Goal: Task Accomplishment & Management: Use online tool/utility

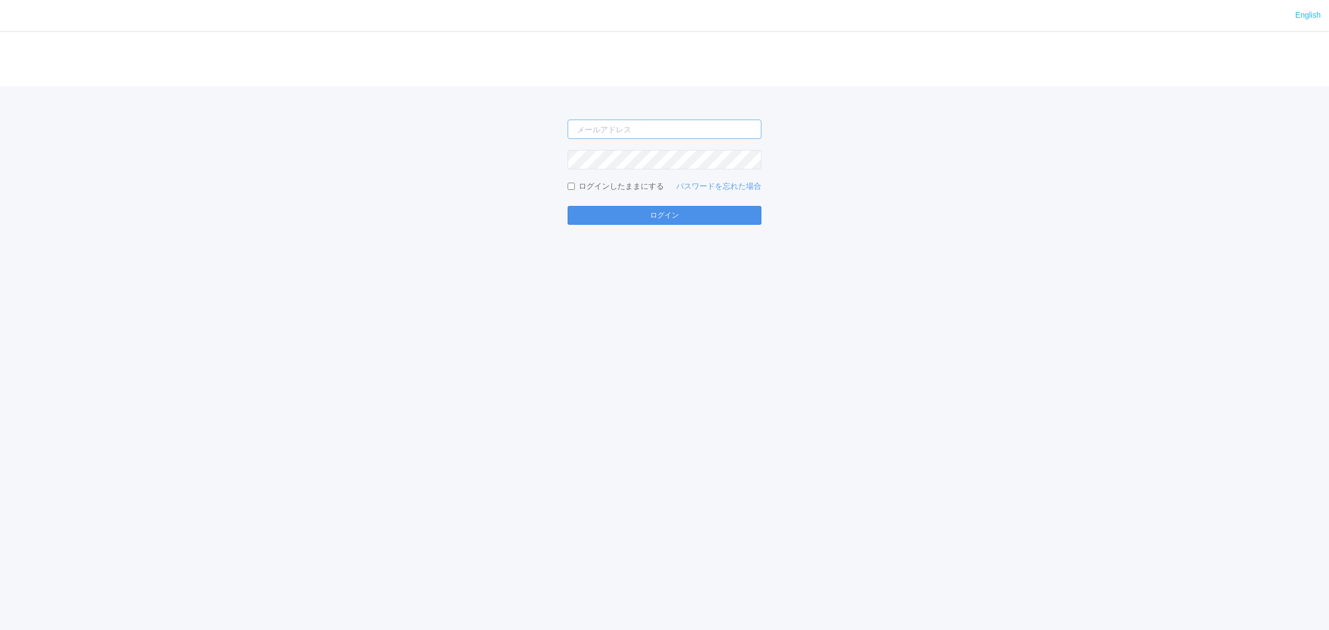
type input "[EMAIL_ADDRESS][DOMAIN_NAME]"
click at [701, 209] on button "ログイン" at bounding box center [664, 215] width 194 height 19
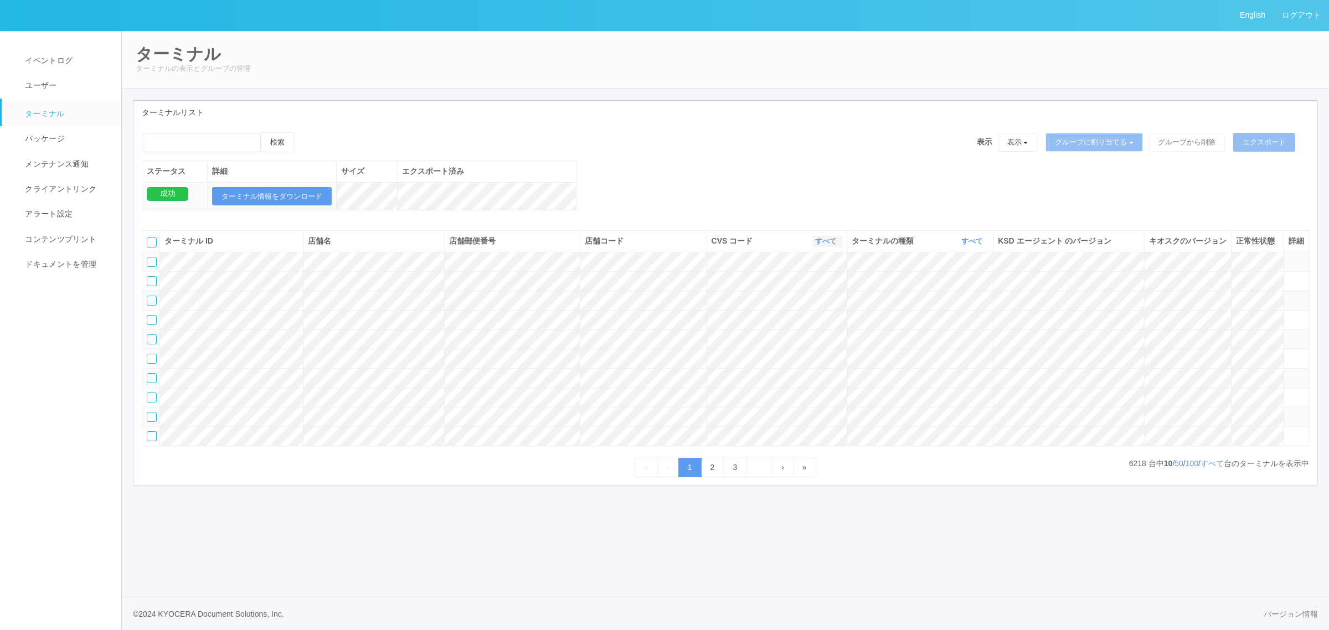
click at [821, 245] on link "すべて" at bounding box center [827, 241] width 24 height 8
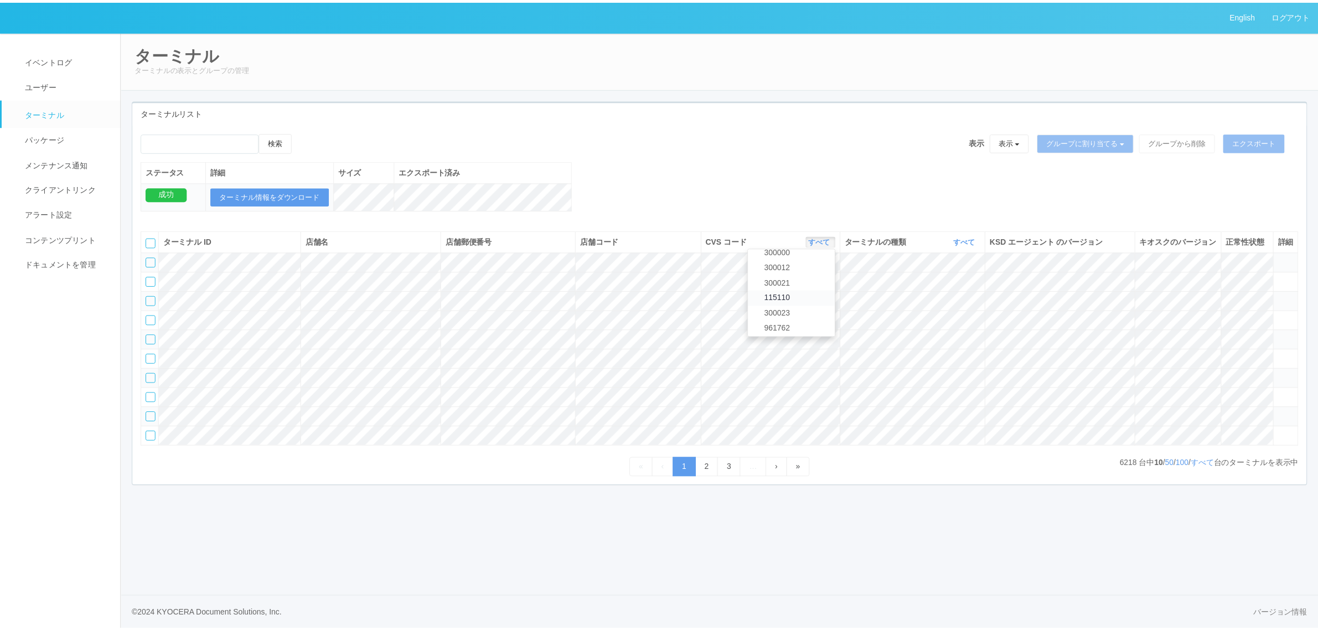
scroll to position [477, 0]
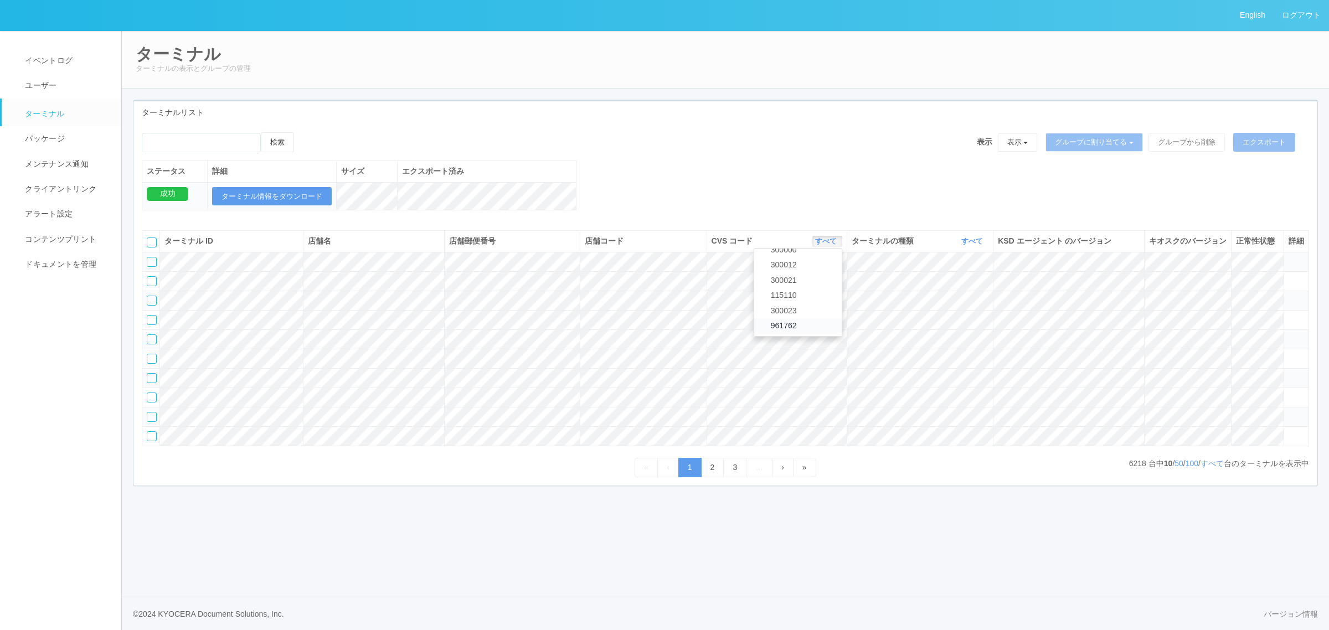
click at [804, 333] on link "961762" at bounding box center [797, 325] width 87 height 15
click at [1206, 468] on link "すべて" at bounding box center [1211, 463] width 23 height 9
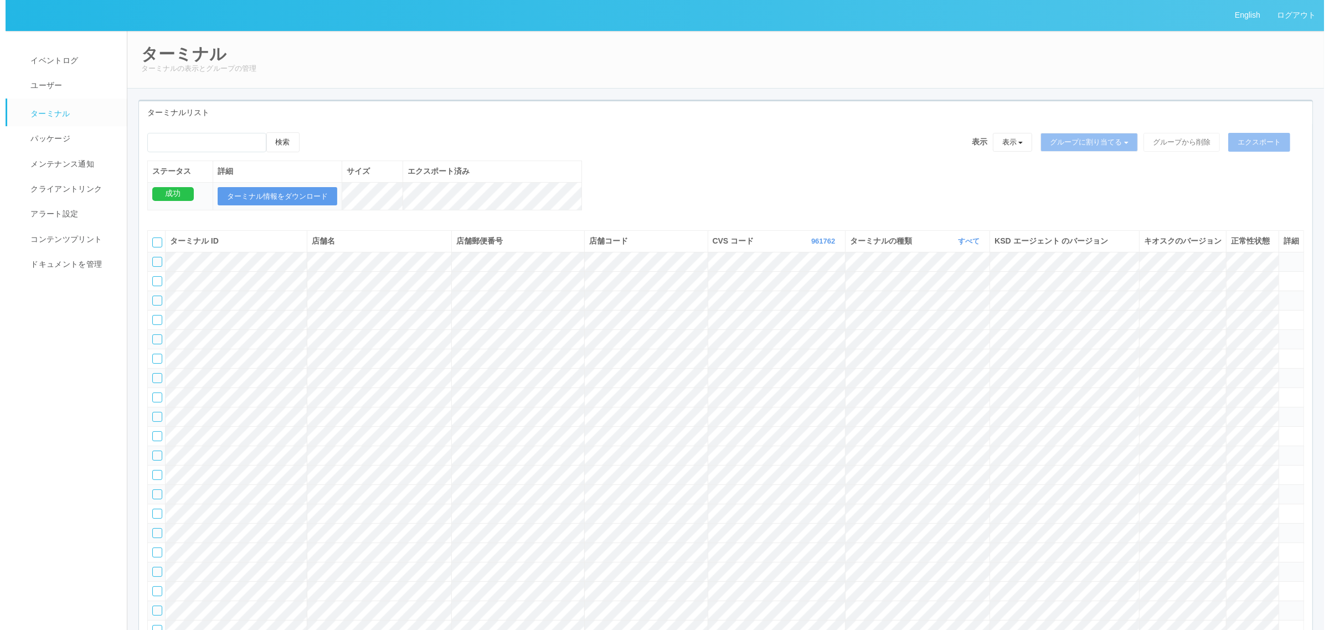
scroll to position [38629, 0]
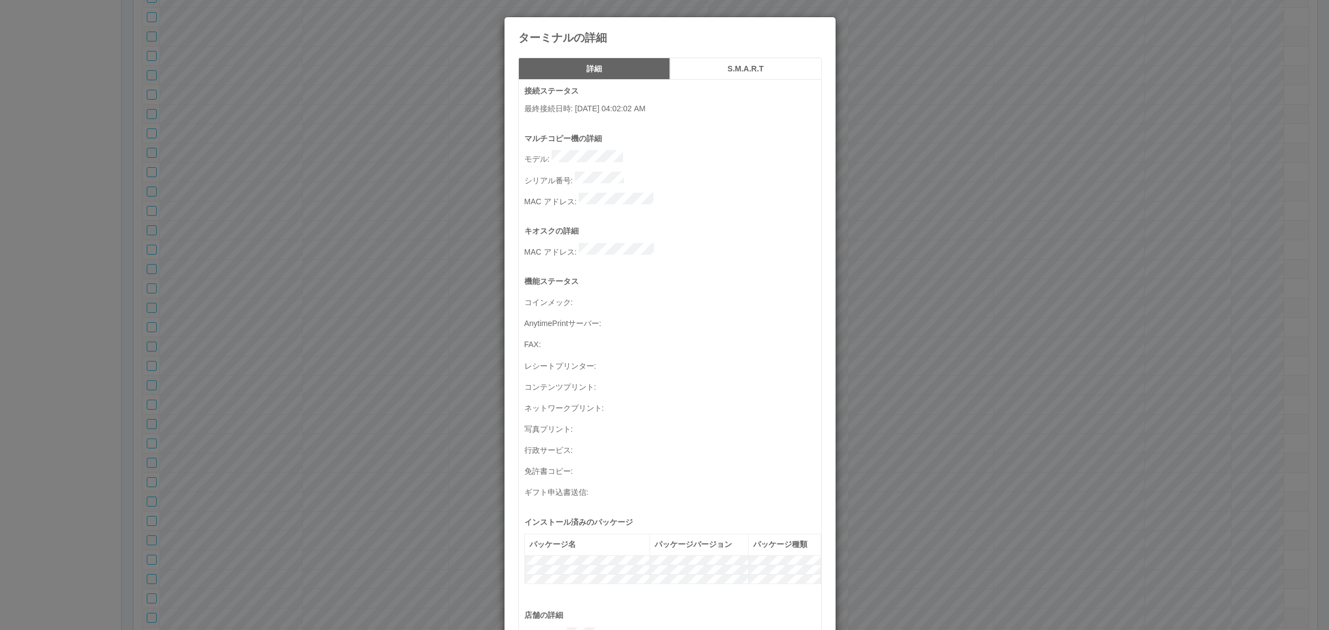
scroll to position [363, 0]
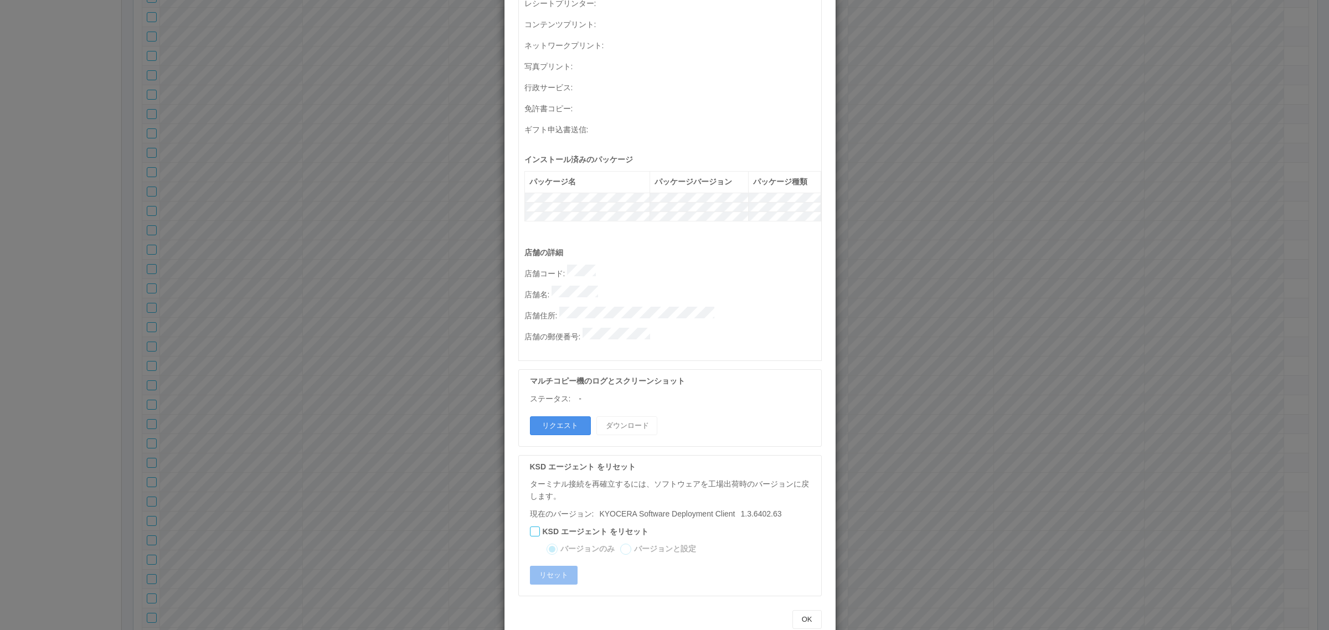
drag, startPoint x: 553, startPoint y: 394, endPoint x: 563, endPoint y: 385, distance: 13.4
click at [555, 416] on button "リクエスト" at bounding box center [560, 425] width 61 height 19
drag, startPoint x: 952, startPoint y: 334, endPoint x: 944, endPoint y: 316, distance: 19.8
click at [952, 333] on div "ターミナルの詳細 詳細 S.M.A.R.T 接続ステータス 最終接続日時 : 09/01/2025 04:02:02 AM マルチコピー機の詳細 モデル : …" at bounding box center [664, 315] width 1329 height 630
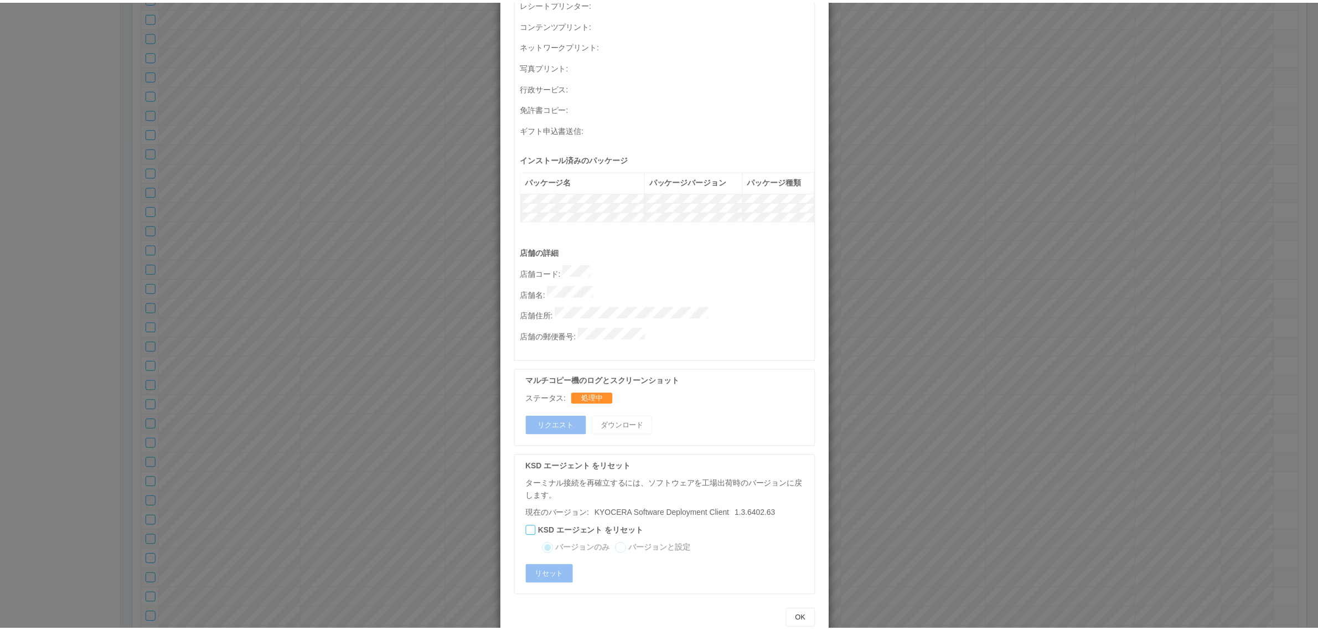
scroll to position [0, 0]
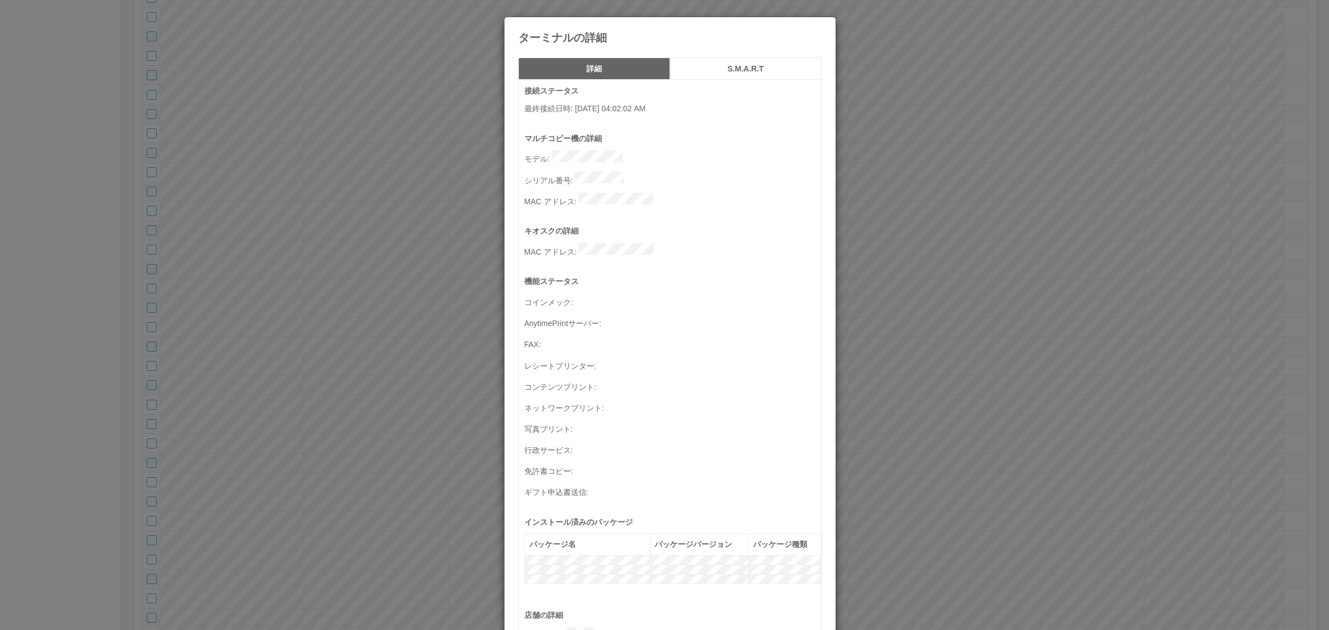
click at [712, 66] on h5 "S.M.A.R.T" at bounding box center [746, 69] width 144 height 8
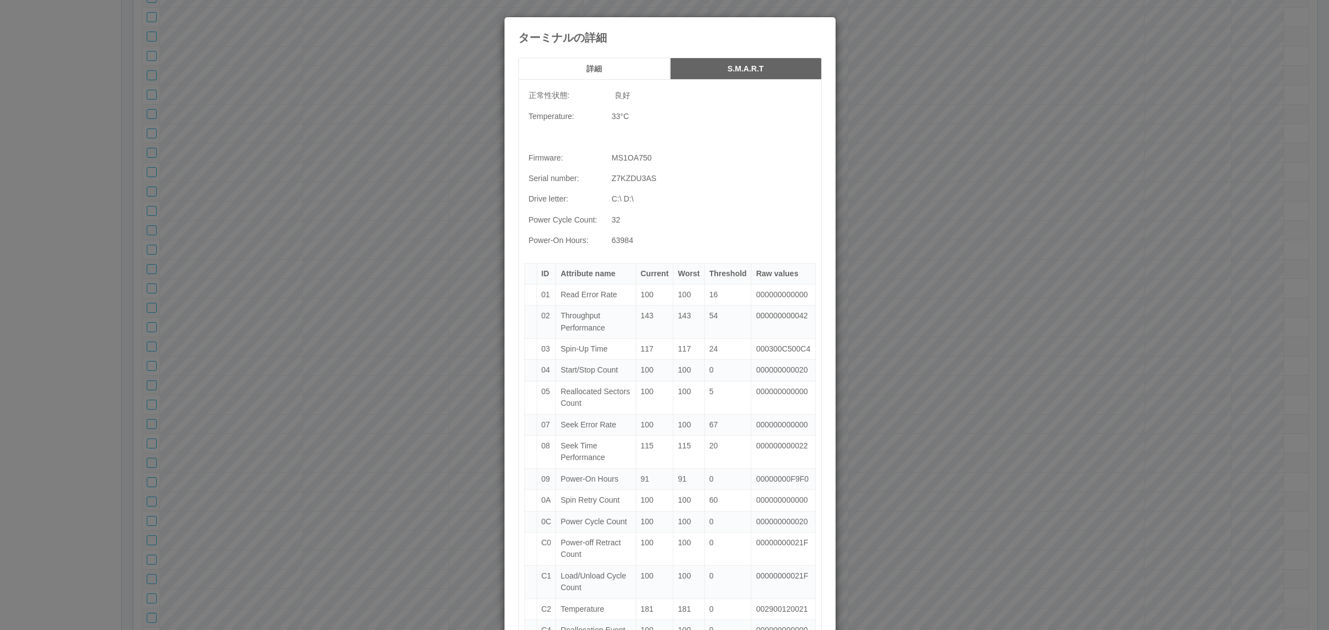
click at [595, 70] on h5 "詳細" at bounding box center [594, 69] width 144 height 8
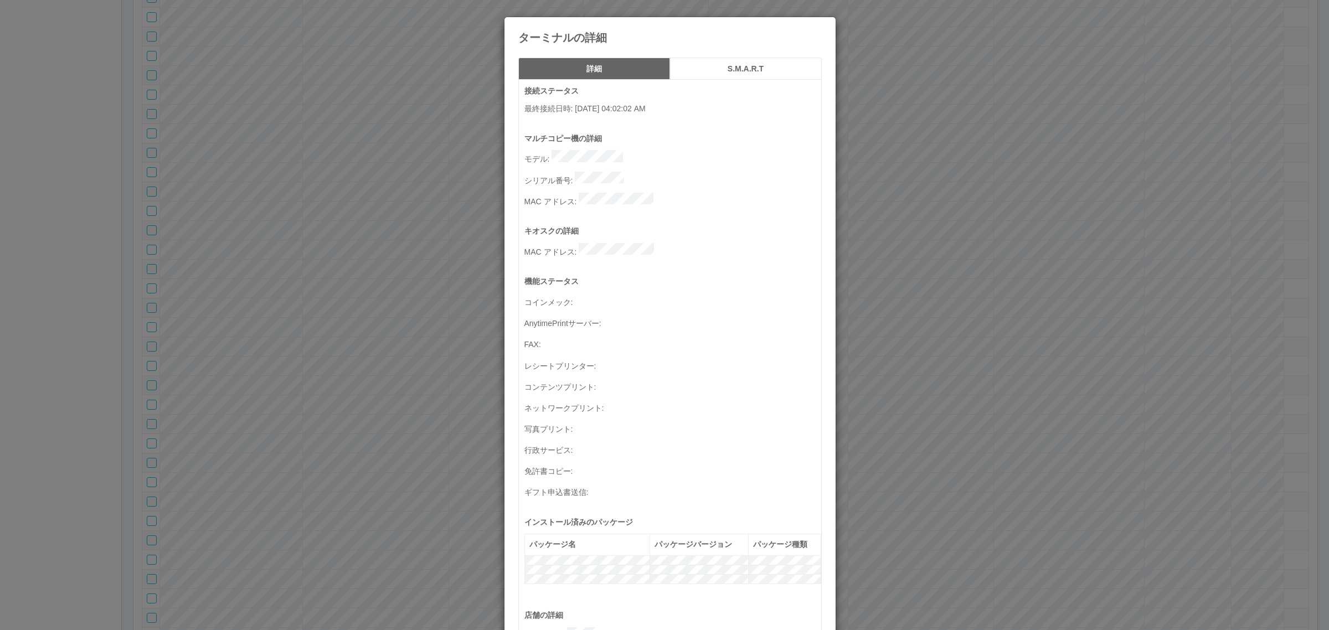
click at [822, 25] on icon at bounding box center [822, 25] width 0 height 0
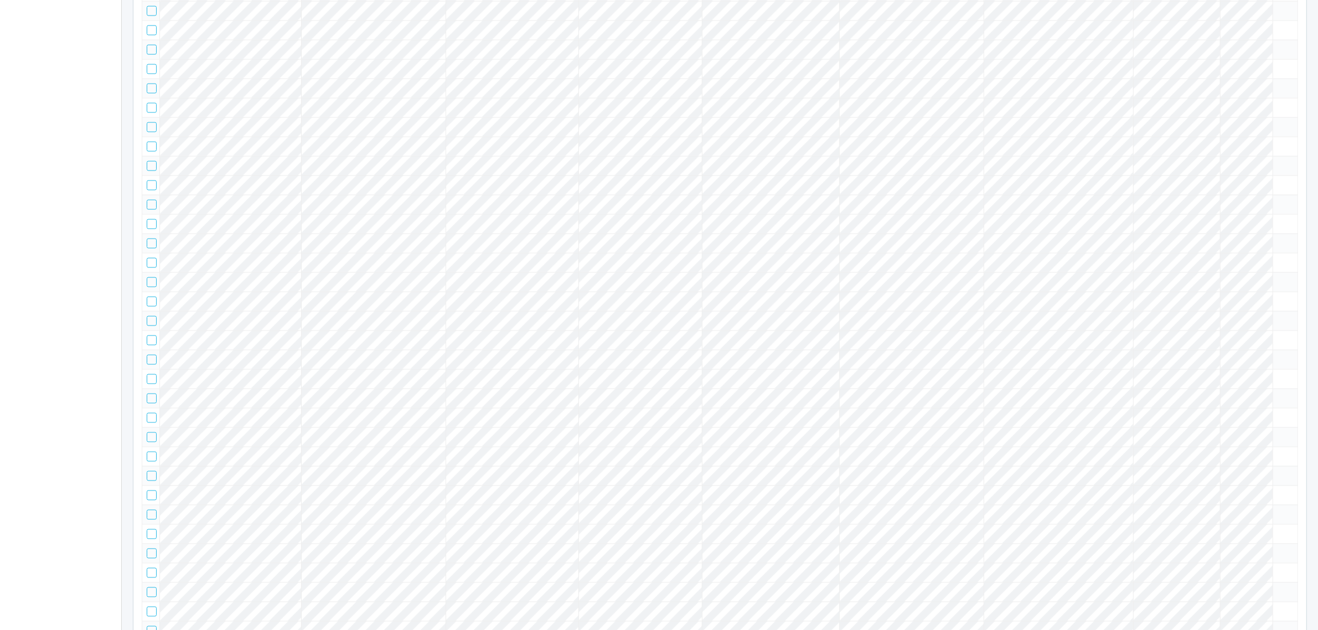
scroll to position [39044, 0]
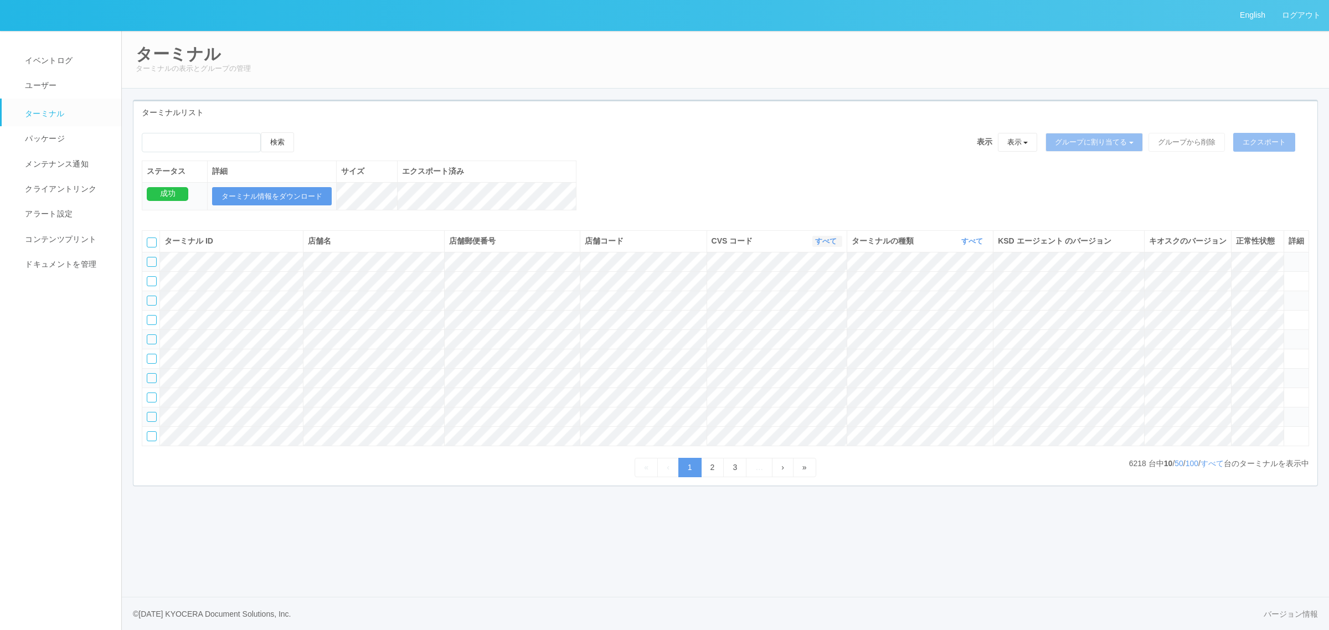
click at [817, 245] on link "すべて" at bounding box center [827, 241] width 24 height 8
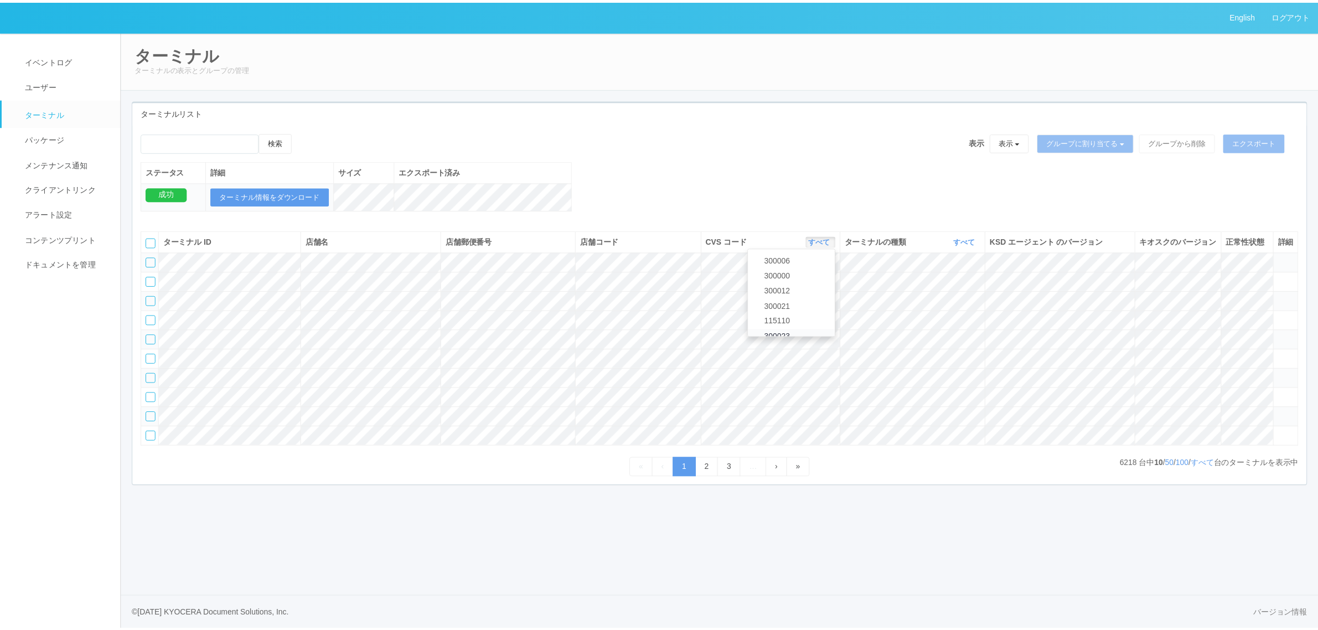
scroll to position [477, 0]
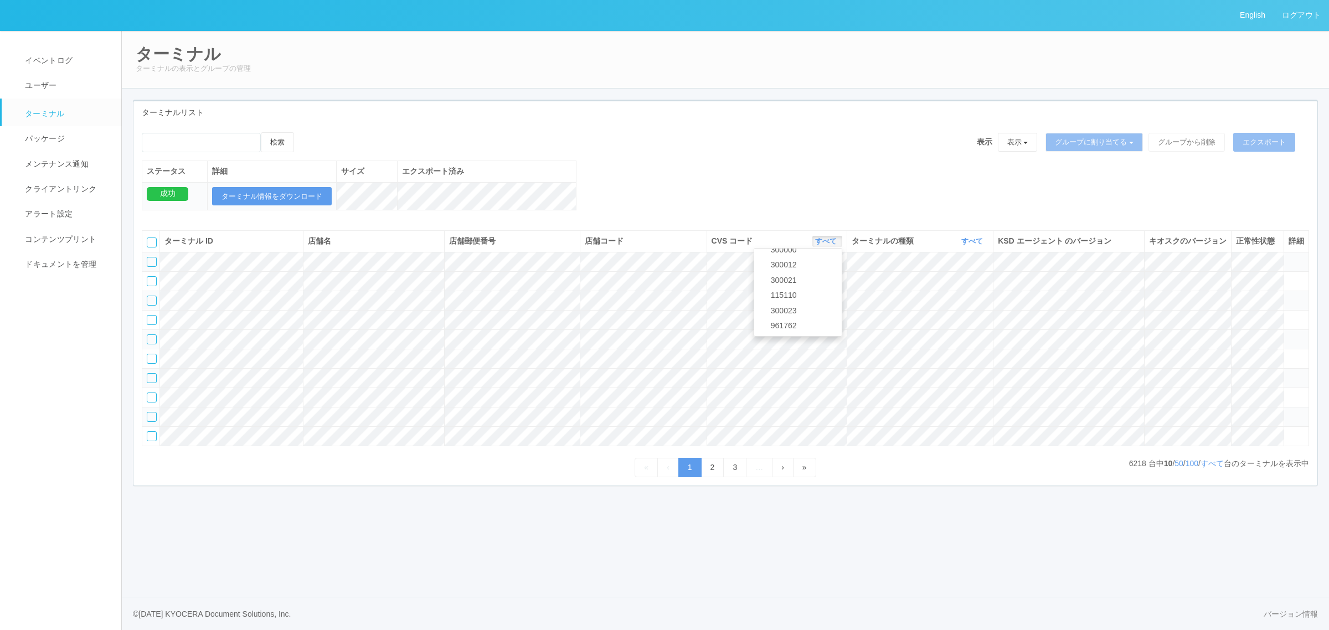
click at [746, 194] on div "検索 表示 表示 すべてのターミナル 未割り当てのターミナル グループを追加 グループ名を編集 アーカイブ済みのターミナル グループに割り当てる グループを追…" at bounding box center [725, 177] width 1184 height 90
drag, startPoint x: 521, startPoint y: 601, endPoint x: 341, endPoint y: 610, distance: 180.2
click at [521, 601] on footer "© 2024 KYOCERA Document Solutions, Inc. バージョン情報" at bounding box center [725, 613] width 1207 height 33
click at [80, 55] on link "イベントログ" at bounding box center [67, 60] width 130 height 25
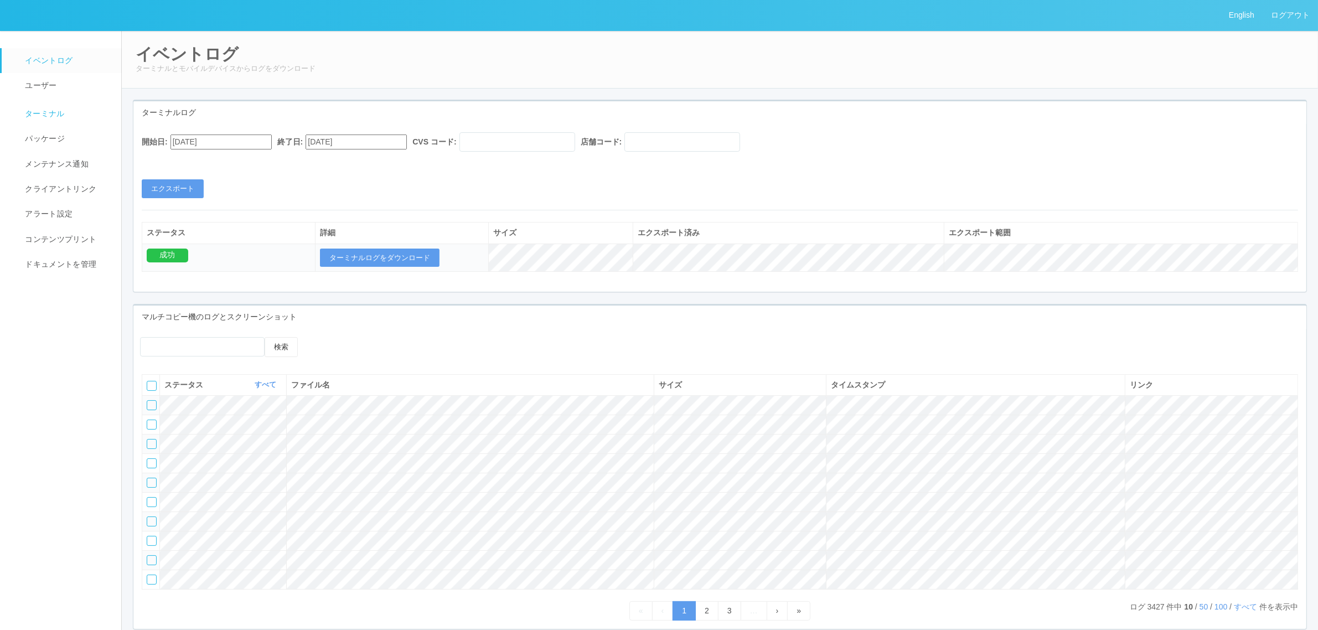
click at [81, 115] on link "ターミナル" at bounding box center [67, 113] width 130 height 28
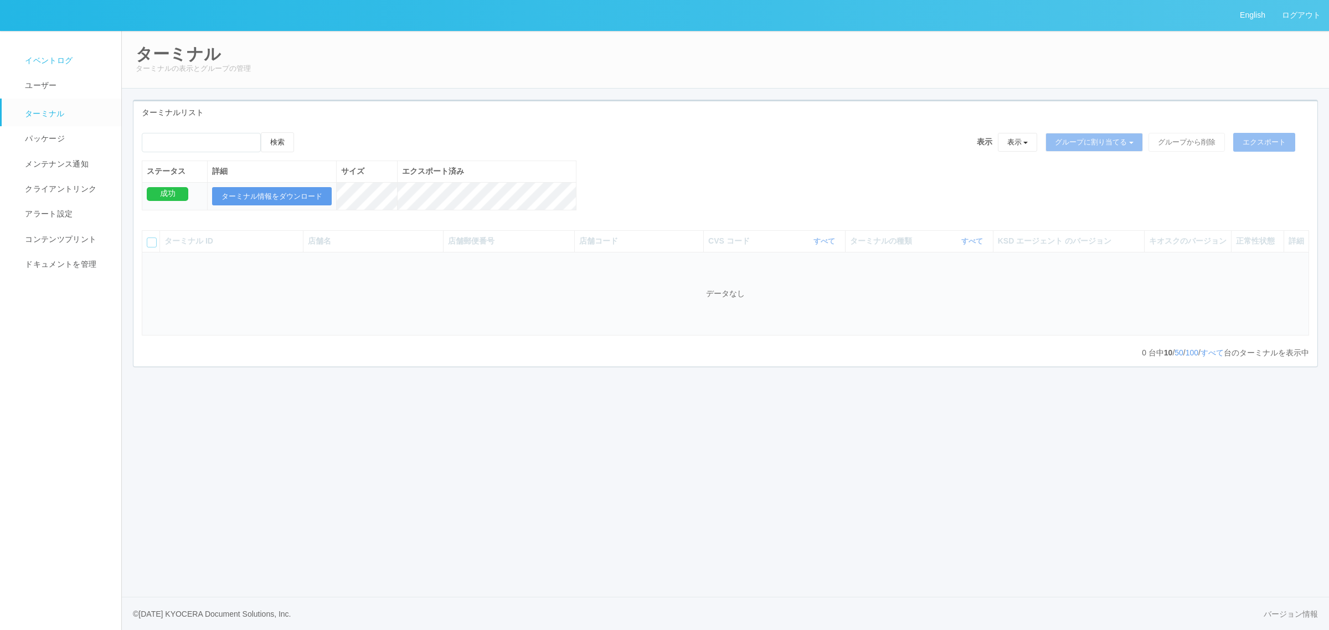
click at [76, 51] on link "イベントログ" at bounding box center [67, 60] width 130 height 25
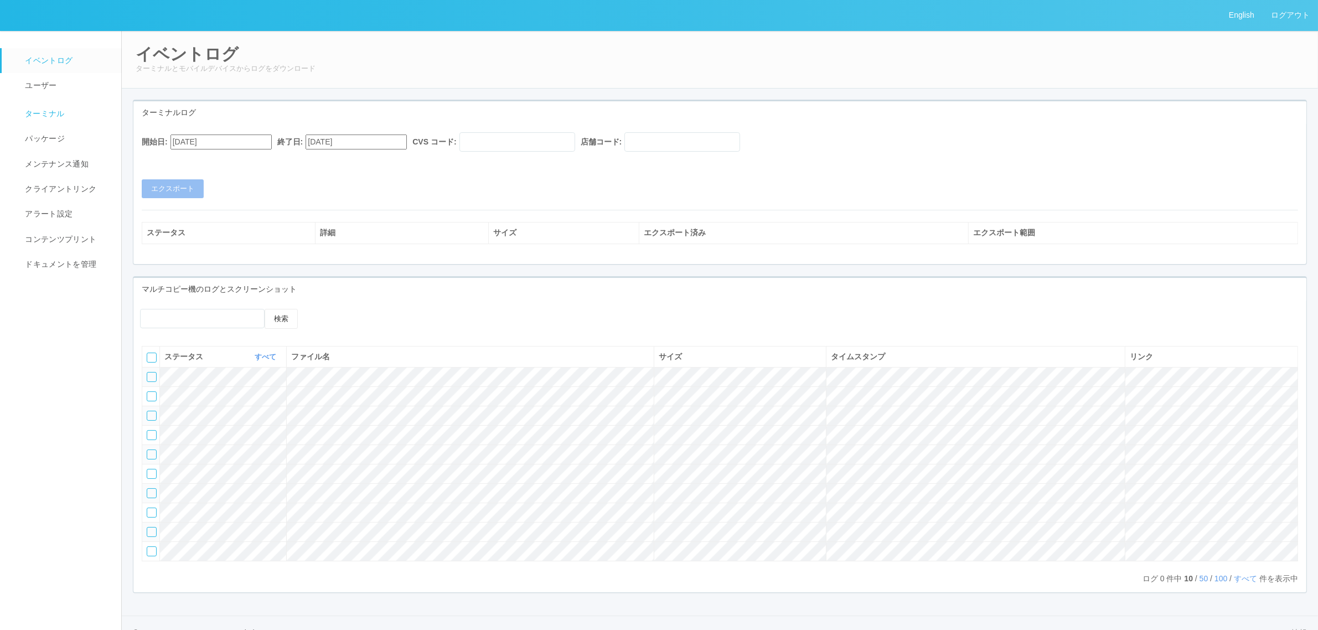
click at [51, 116] on span "ターミナル" at bounding box center [43, 113] width 43 height 9
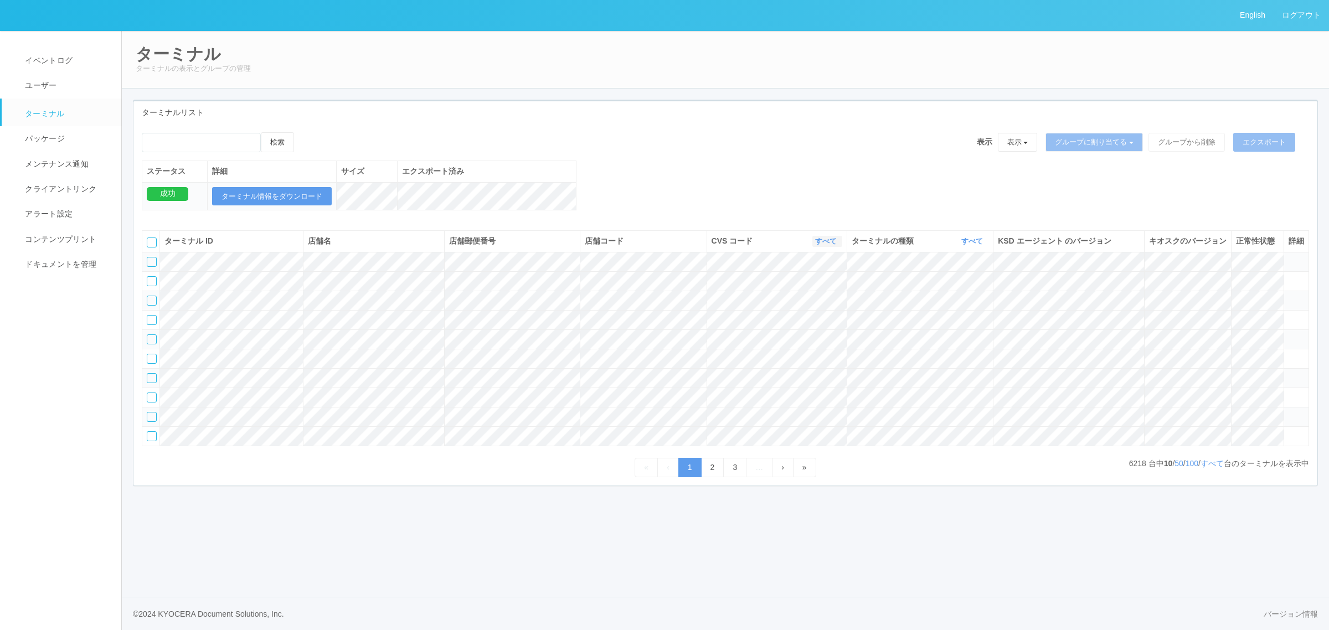
click at [837, 245] on icon "button" at bounding box center [838, 241] width 3 height 8
click at [618, 206] on div "検索 表示 表示 すべてのターミナル 未割り当てのターミナル グループを追加 グループ名を編集 アーカイブ済みのターミナル グループに割り当てる グループを追…" at bounding box center [725, 177] width 1184 height 90
click at [830, 245] on link "すべて" at bounding box center [827, 241] width 24 height 8
click at [814, 333] on link "961762" at bounding box center [797, 325] width 87 height 15
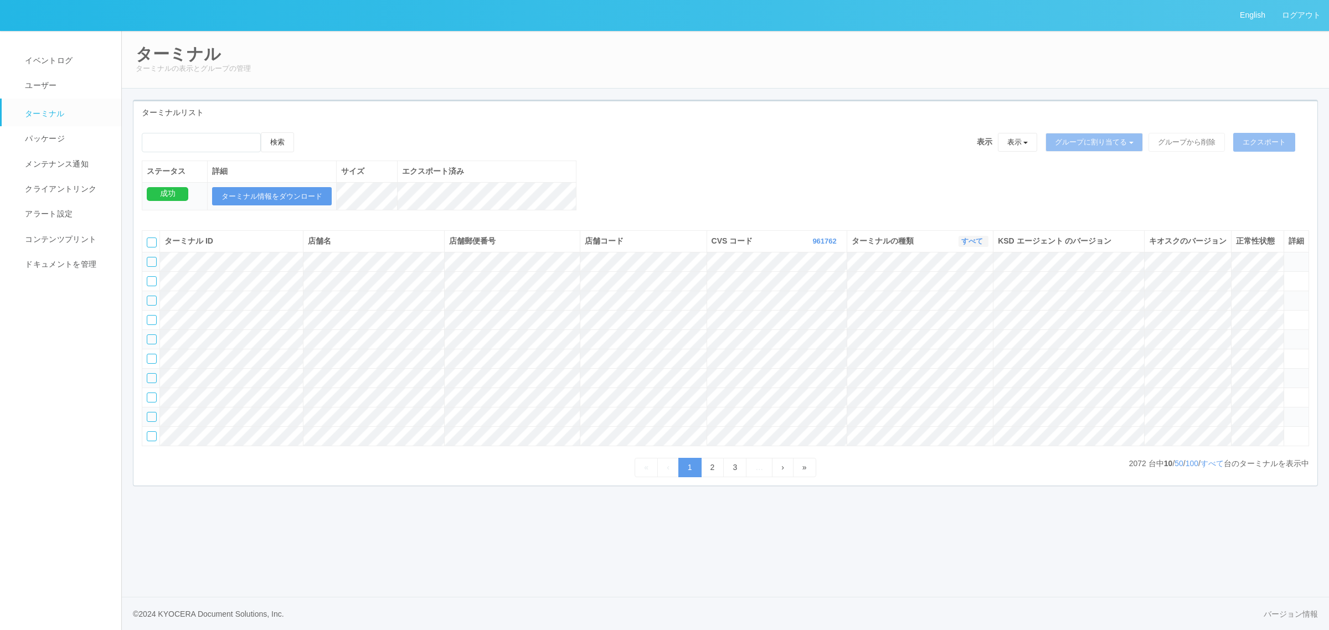
click at [972, 245] on link "すべて" at bounding box center [973, 241] width 24 height 8
click at [961, 295] on link "キオスク" at bounding box center [943, 287] width 87 height 15
click at [1211, 468] on link "すべて" at bounding box center [1211, 463] width 23 height 9
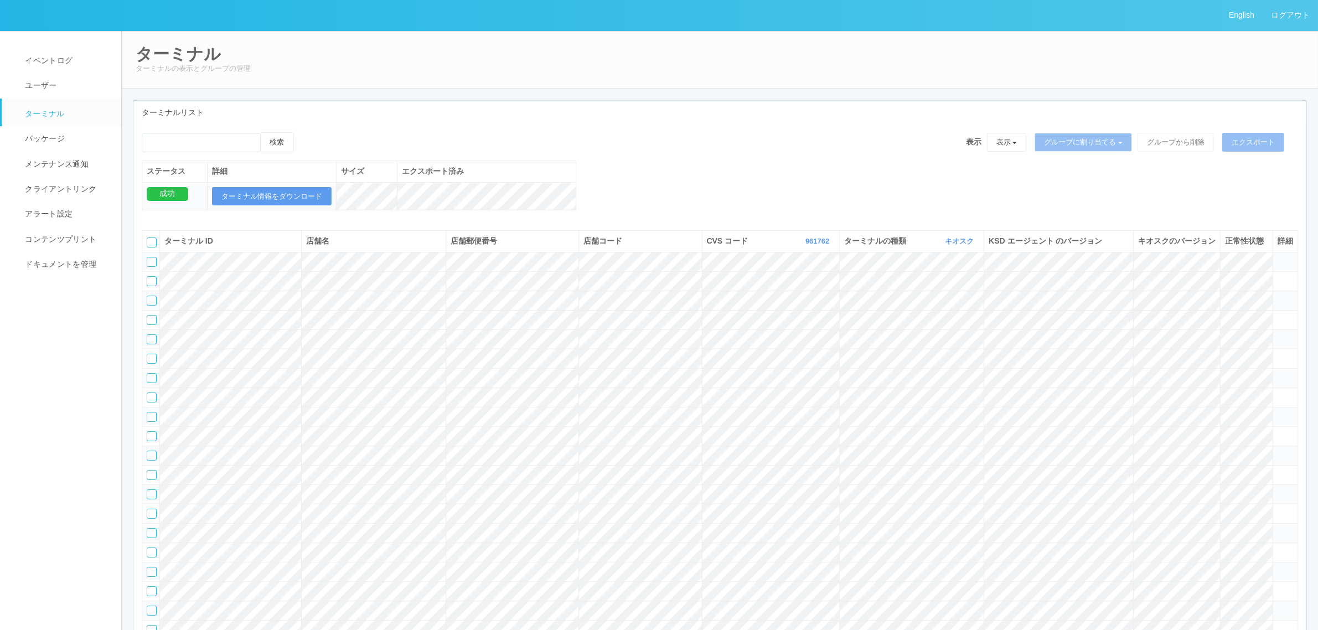
click at [701, 198] on div "検索 表示 表示 すべてのターミナル 未割り当てのターミナル グループを追加 グループ名を編集 アーカイブ済みのターミナル グループに割り当てる グループを追…" at bounding box center [719, 177] width 1173 height 90
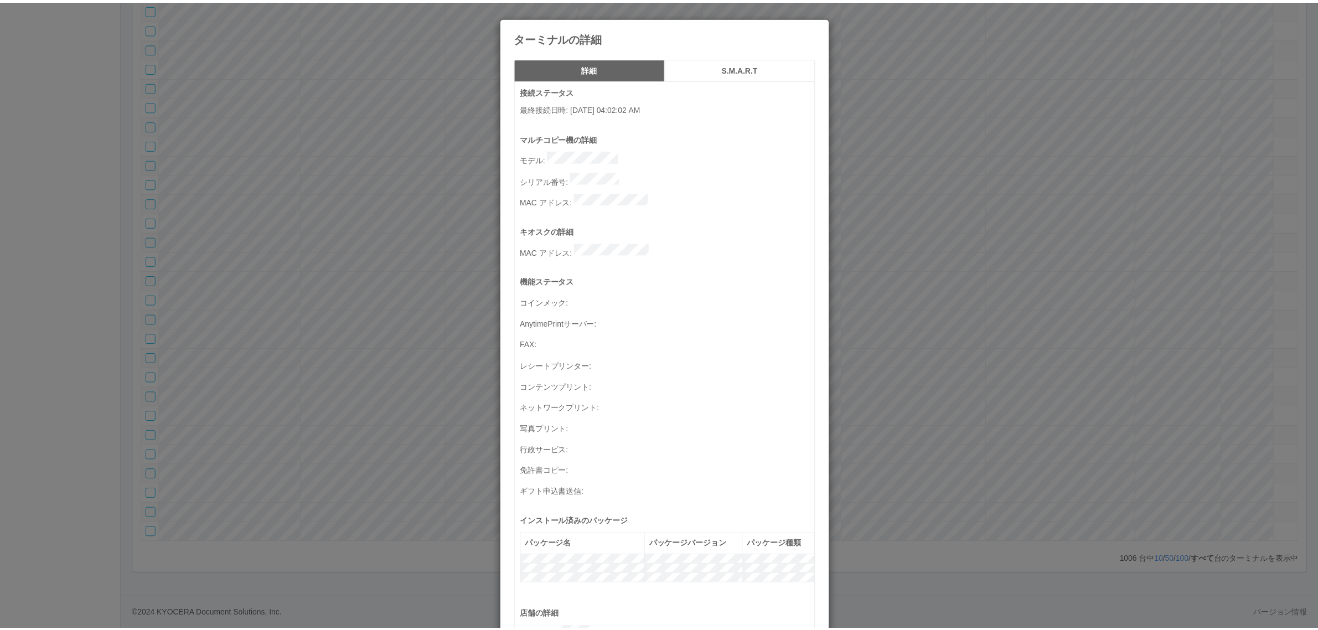
scroll to position [363, 0]
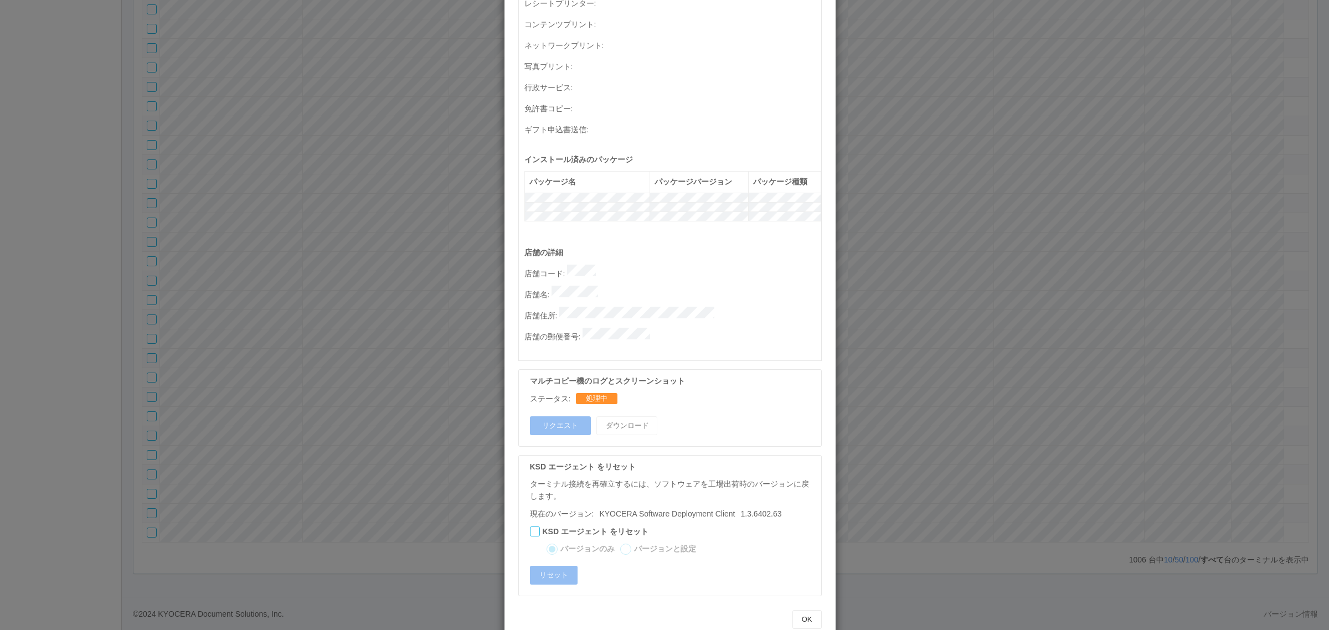
click at [918, 327] on div "ターミナルの詳細 詳細 S.M.A.R.T 接続ステータス 最終接続日時 : 09/01/2025 04:02:02 AM マルチコピー機の詳細 モデル : …" at bounding box center [664, 315] width 1329 height 630
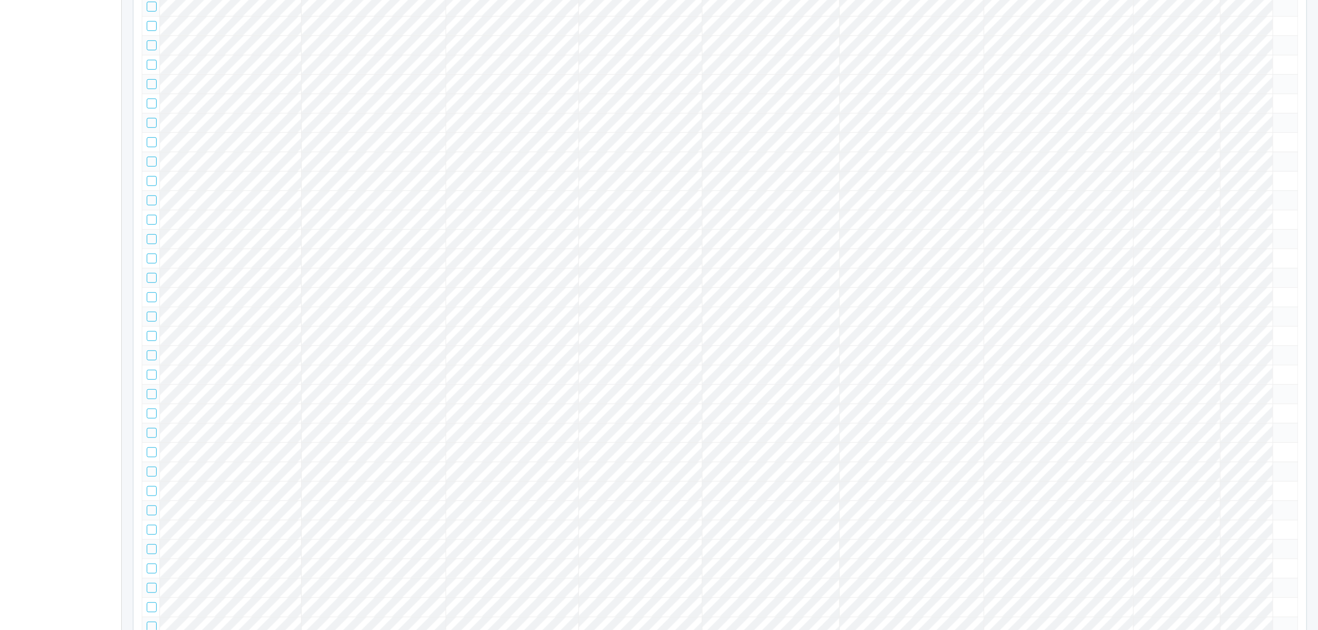
scroll to position [0, 0]
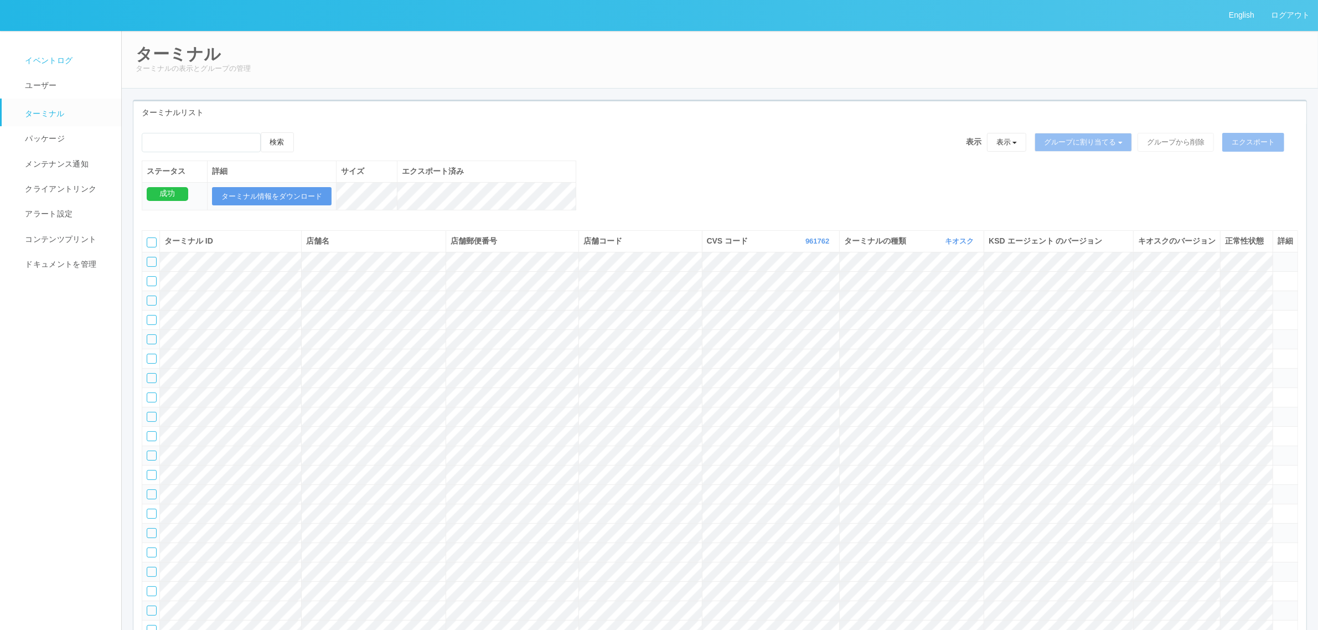
click at [71, 59] on span "イベントログ" at bounding box center [47, 60] width 50 height 9
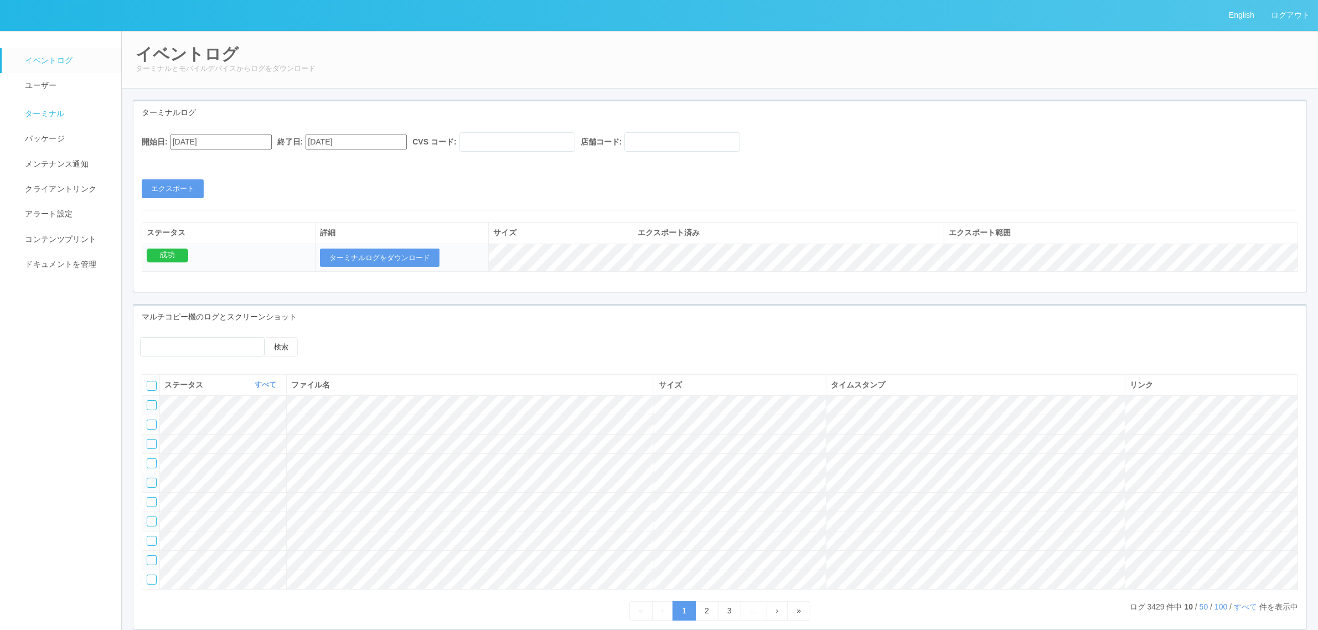
click at [47, 111] on span "ターミナル" at bounding box center [43, 113] width 43 height 9
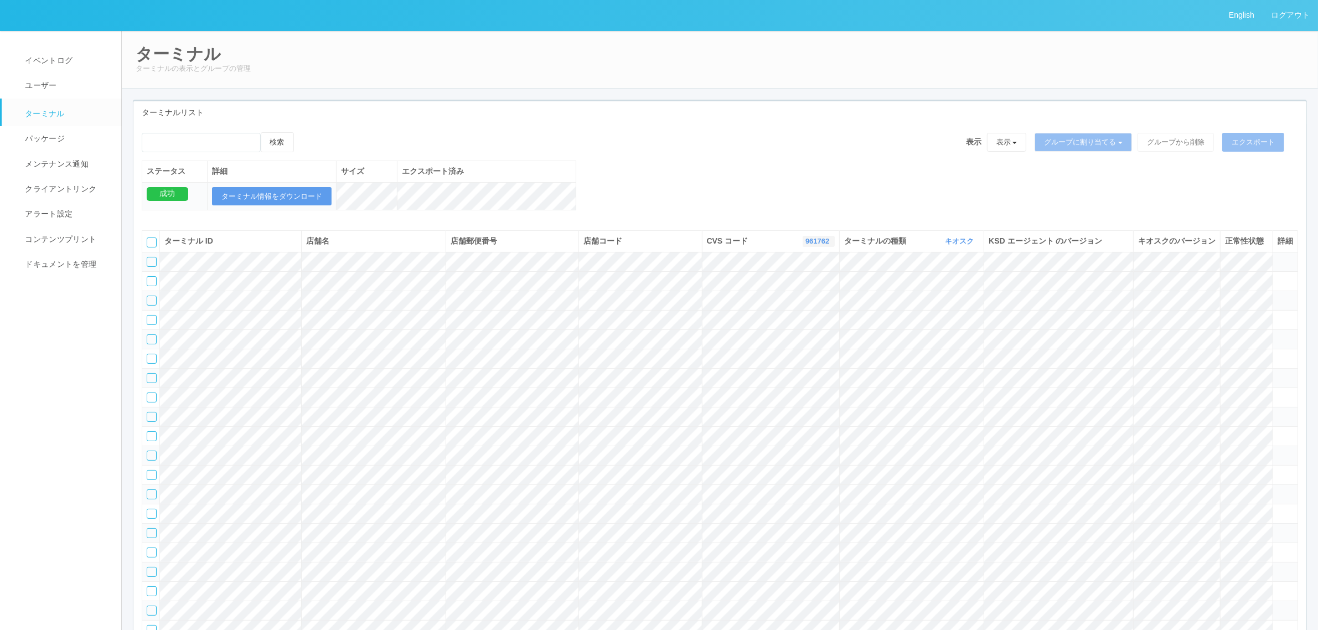
click at [806, 245] on link "961762" at bounding box center [819, 241] width 27 height 8
click at [804, 280] on link "すべて" at bounding box center [790, 272] width 87 height 15
click at [815, 245] on link "961762" at bounding box center [819, 241] width 27 height 8
click at [791, 169] on div "検索 表示 表示 すべてのターミナル 未割り当てのターミナル グループを追加 グループ名を編集 アーカイブ済みのターミナル グループに割り当てる グループを追…" at bounding box center [719, 177] width 1173 height 90
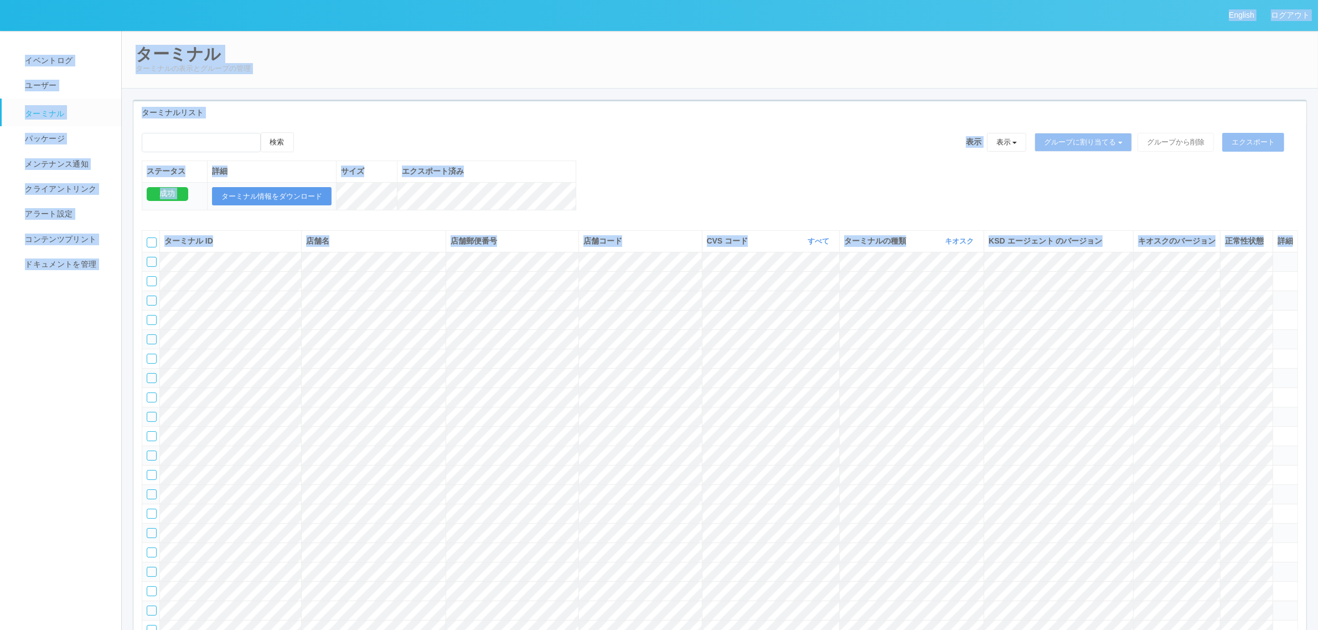
copy div "English ログアウト イベントログ ユーザー ターミナル パッケージ メンテナンス通知 クライアントリンク アラート設定 コンテンツプリント ドキュメン…"
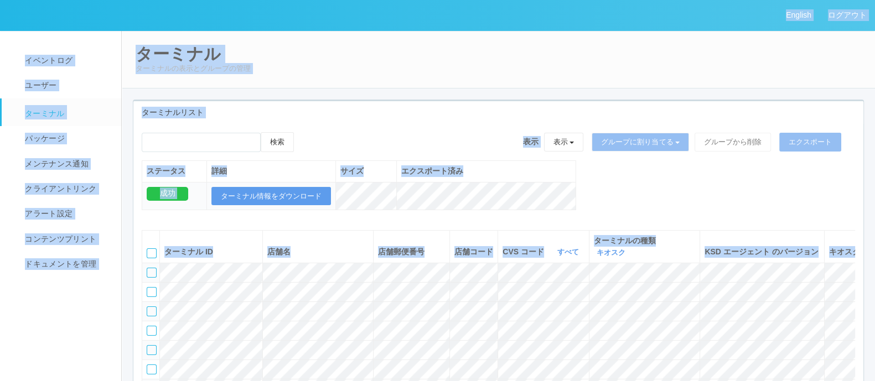
drag, startPoint x: 453, startPoint y: 84, endPoint x: 716, endPoint y: 24, distance: 269.7
click at [454, 84] on div "ターミナル ターミナルの表示とグループの管理" at bounding box center [498, 59] width 755 height 58
click at [459, 139] on div "検索 表示 表示 すべてのターミナル 未割り当てのターミナル グループを追加 グループ名を編集 アーカイブ済みのターミナル グループに割り当てる グループを追…" at bounding box center [499, 146] width 714 height 28
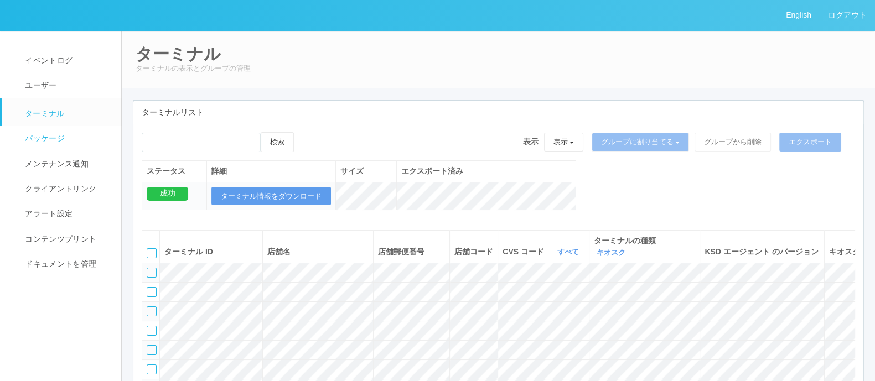
click at [82, 146] on link "パッケージ" at bounding box center [67, 138] width 130 height 25
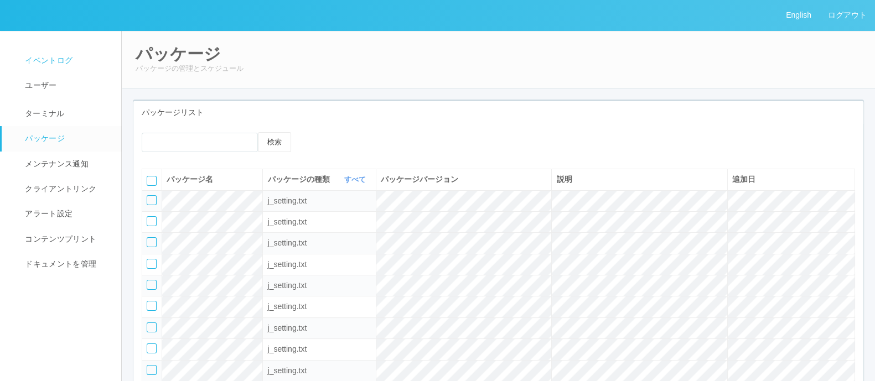
click at [50, 59] on span "イベントログ" at bounding box center [47, 60] width 50 height 9
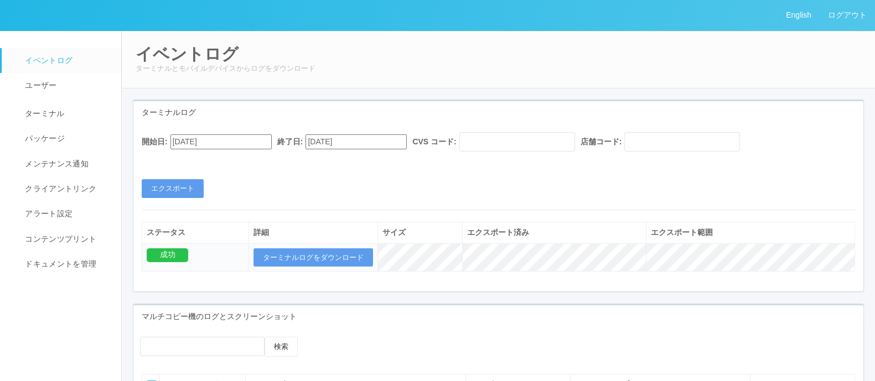
scroll to position [339, 0]
click at [51, 118] on span "ターミナル" at bounding box center [43, 113] width 43 height 9
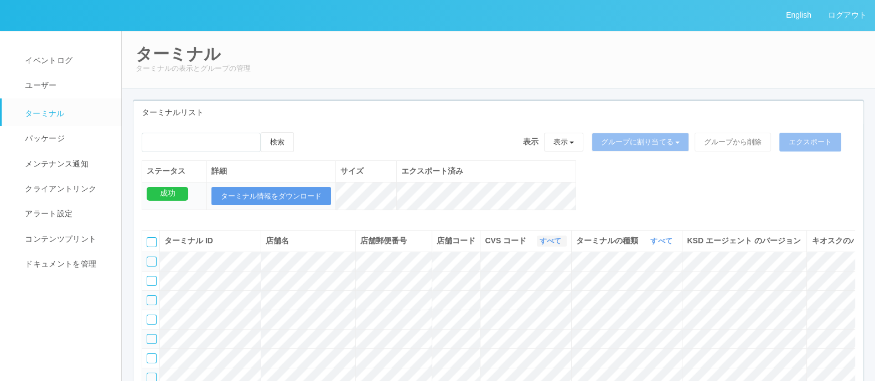
drag, startPoint x: 556, startPoint y: 247, endPoint x: 551, endPoint y: 250, distance: 6.2
click at [556, 245] on link "すべて" at bounding box center [552, 241] width 24 height 8
click at [536, 334] on link "961762" at bounding box center [522, 326] width 87 height 15
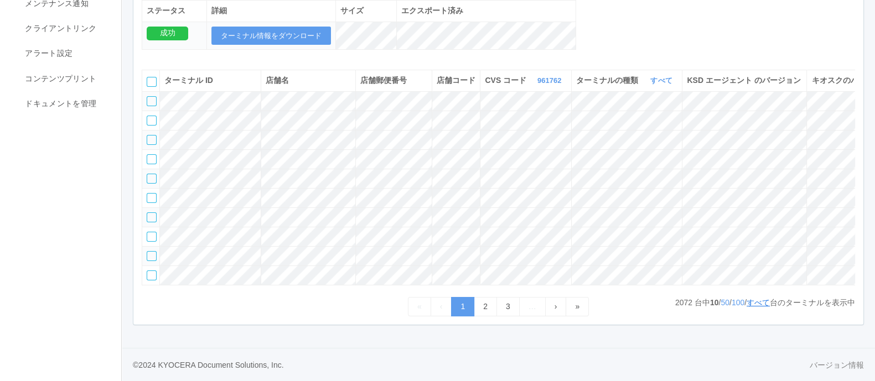
click at [763, 301] on link "すべて" at bounding box center [758, 302] width 23 height 9
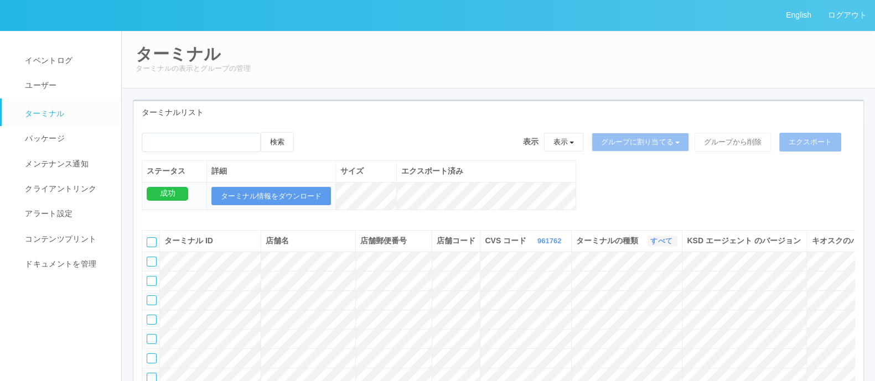
click at [662, 245] on link "すべて" at bounding box center [662, 241] width 24 height 8
click at [633, 292] on span "キオスク" at bounding box center [619, 287] width 37 height 9
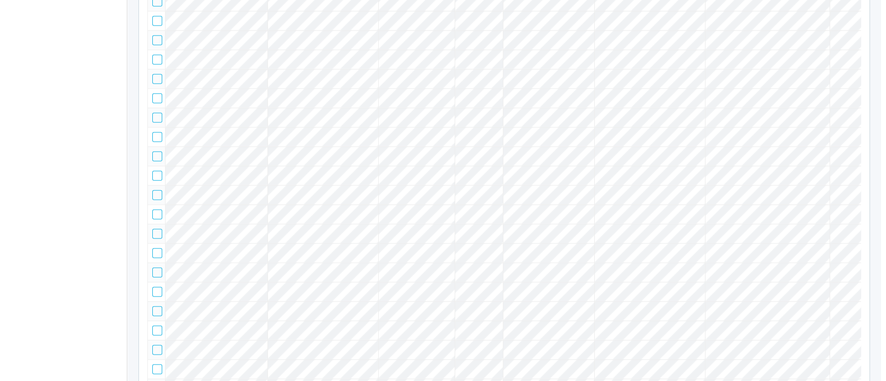
scroll to position [0, 133]
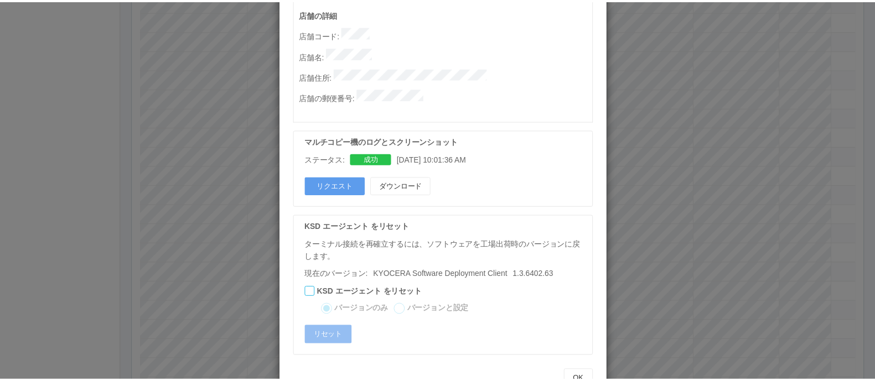
scroll to position [607, 0]
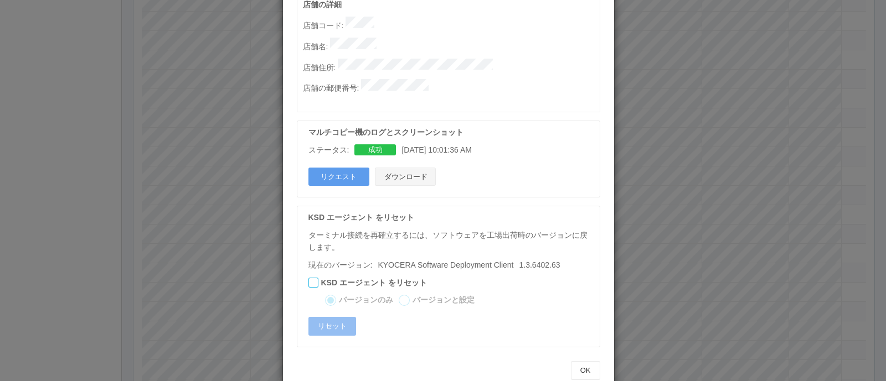
click at [415, 168] on button "ダウンロード" at bounding box center [405, 177] width 61 height 19
drag, startPoint x: 678, startPoint y: 112, endPoint x: 689, endPoint y: 156, distance: 45.7
click at [678, 112] on div "ターミナルの詳細 詳細 S.M.A.R.T 接続ステータス 最終接続日時 : 09/01/2025 04:02:02 AM マルチコピー機の詳細 モデル : …" at bounding box center [443, 190] width 886 height 381
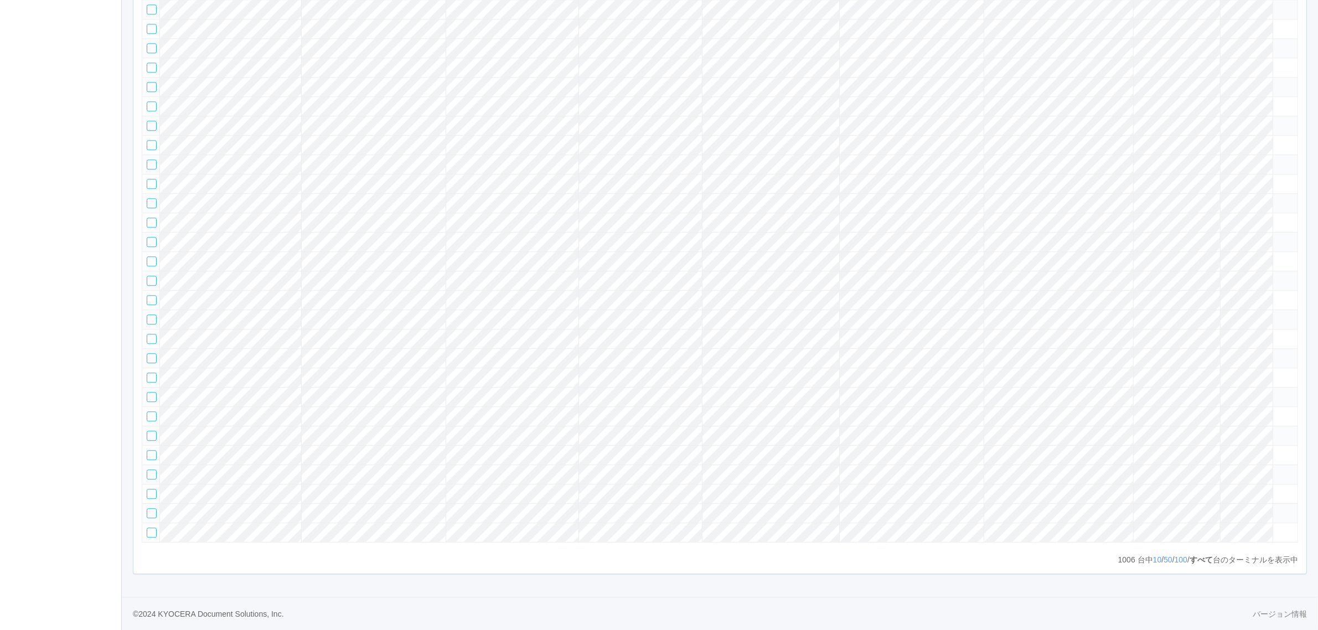
scroll to position [21713, 0]
